Goal: Transaction & Acquisition: Purchase product/service

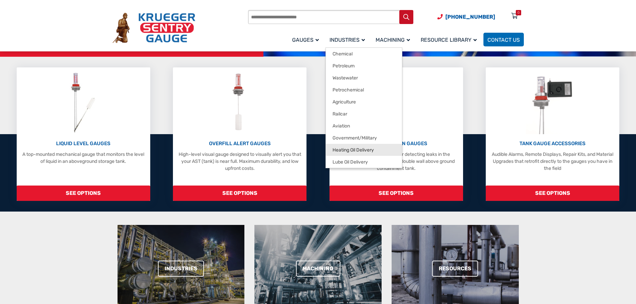
scroll to position [167, 0]
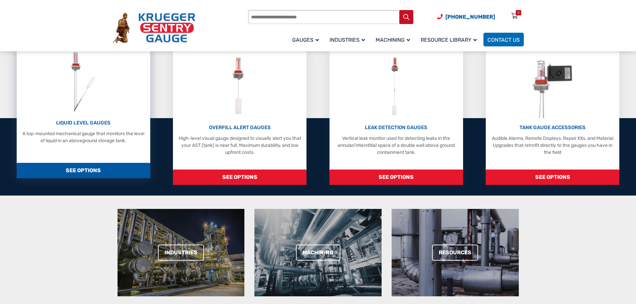
click at [95, 172] on span "SEE OPTIONS" at bounding box center [83, 170] width 133 height 15
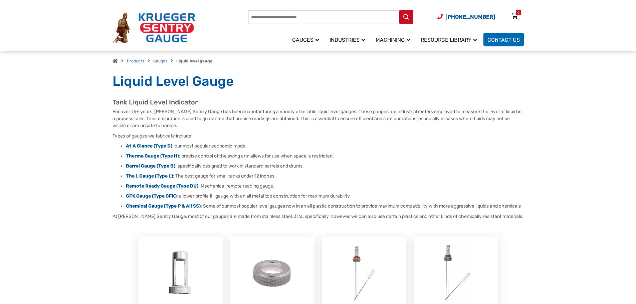
scroll to position [33, 0]
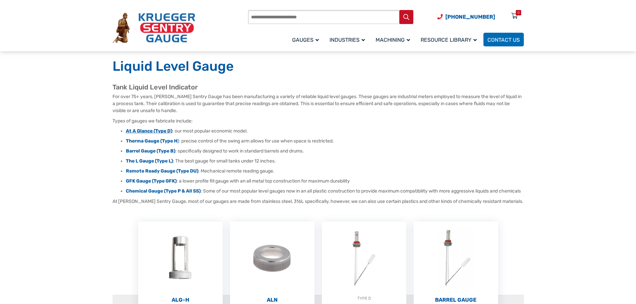
click at [161, 131] on strong "At A Glance (Type D)" at bounding box center [149, 131] width 46 height 6
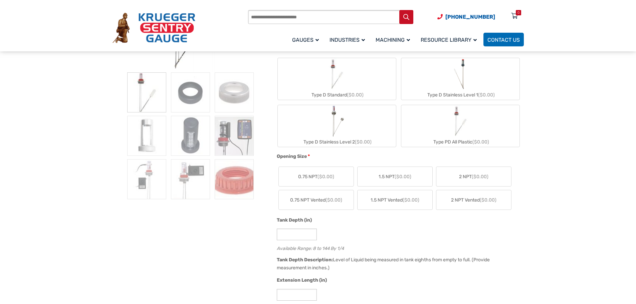
scroll to position [133, 0]
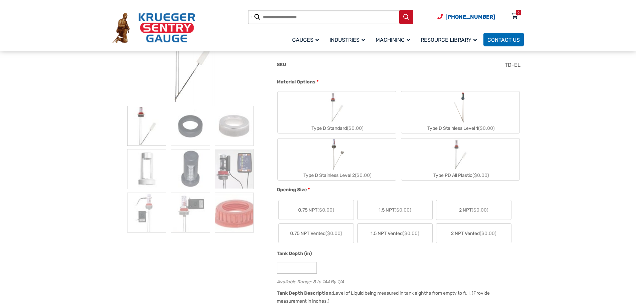
click at [334, 108] on img "Type D Standard" at bounding box center [337, 107] width 32 height 32
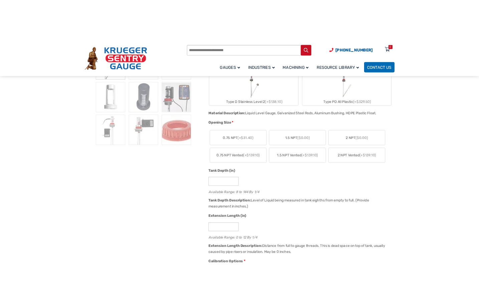
scroll to position [234, 0]
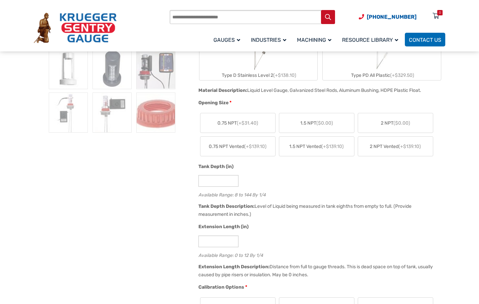
click at [407, 128] on label "2 NPT ($0.00)" at bounding box center [395, 122] width 75 height 19
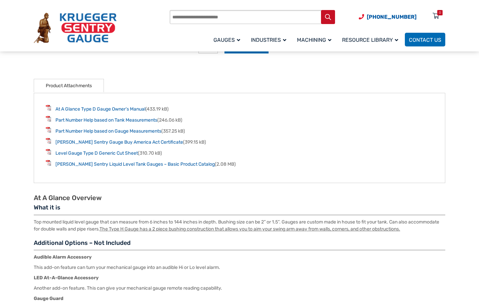
scroll to position [801, 0]
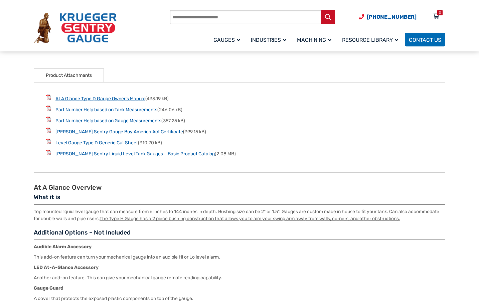
click at [113, 100] on link "At A Glance Type D Gauge Owner’s Manual" at bounding box center [100, 99] width 90 height 6
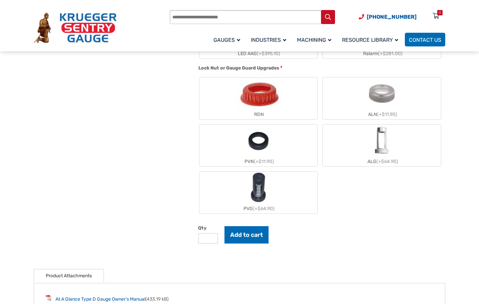
scroll to position [367, 0]
